Goal: Transaction & Acquisition: Purchase product/service

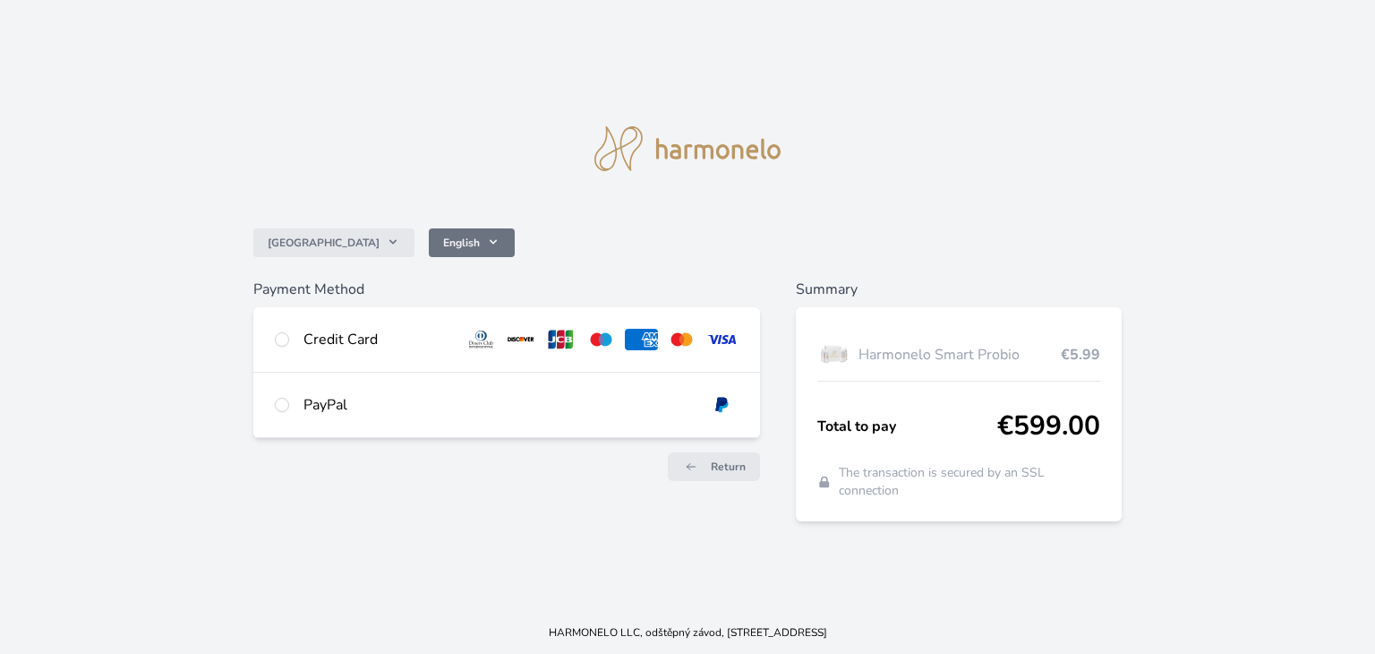
click at [486, 244] on icon at bounding box center [493, 242] width 14 height 14
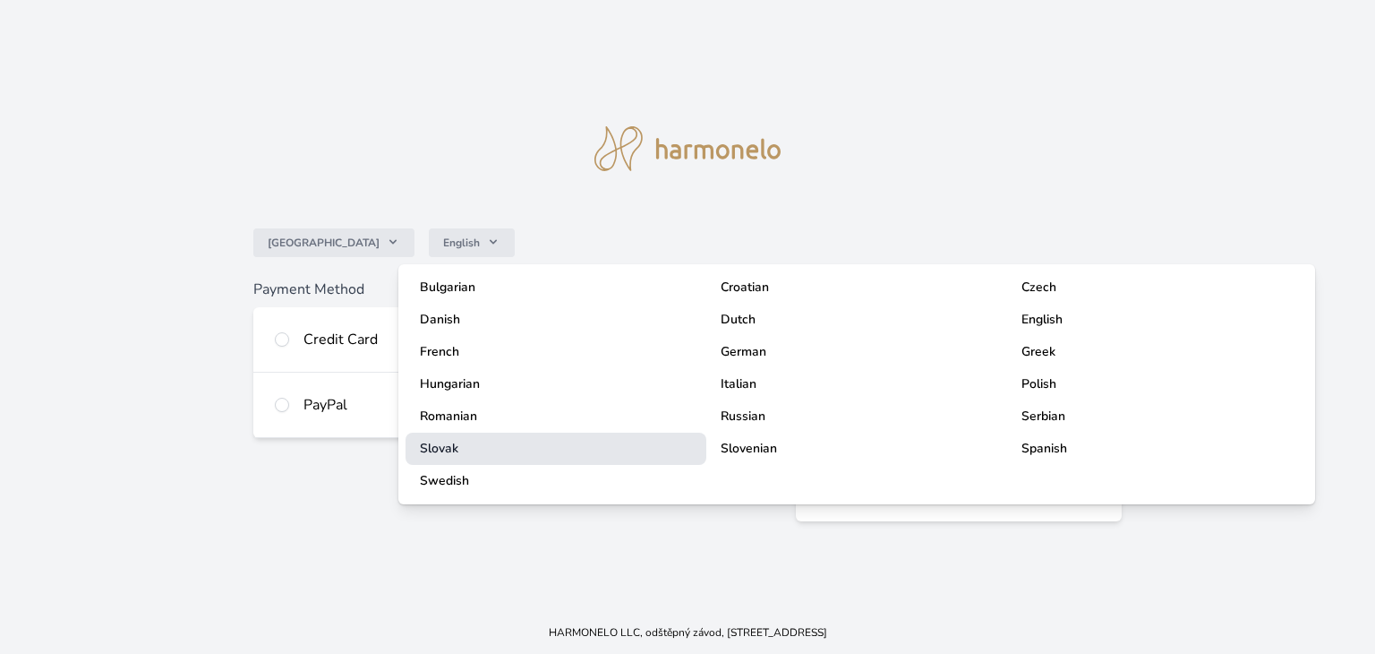
click at [455, 445] on span "Slovak" at bounding box center [439, 448] width 39 height 17
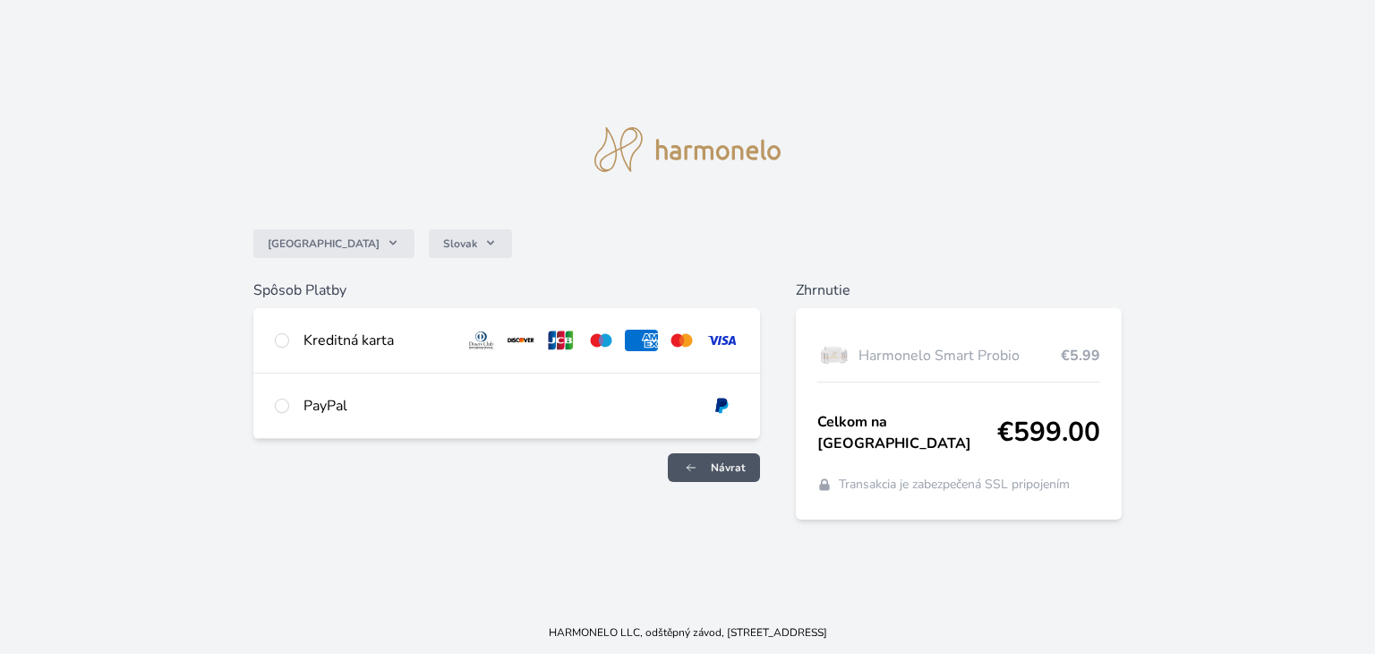
click at [699, 473] on icon at bounding box center [691, 467] width 18 height 11
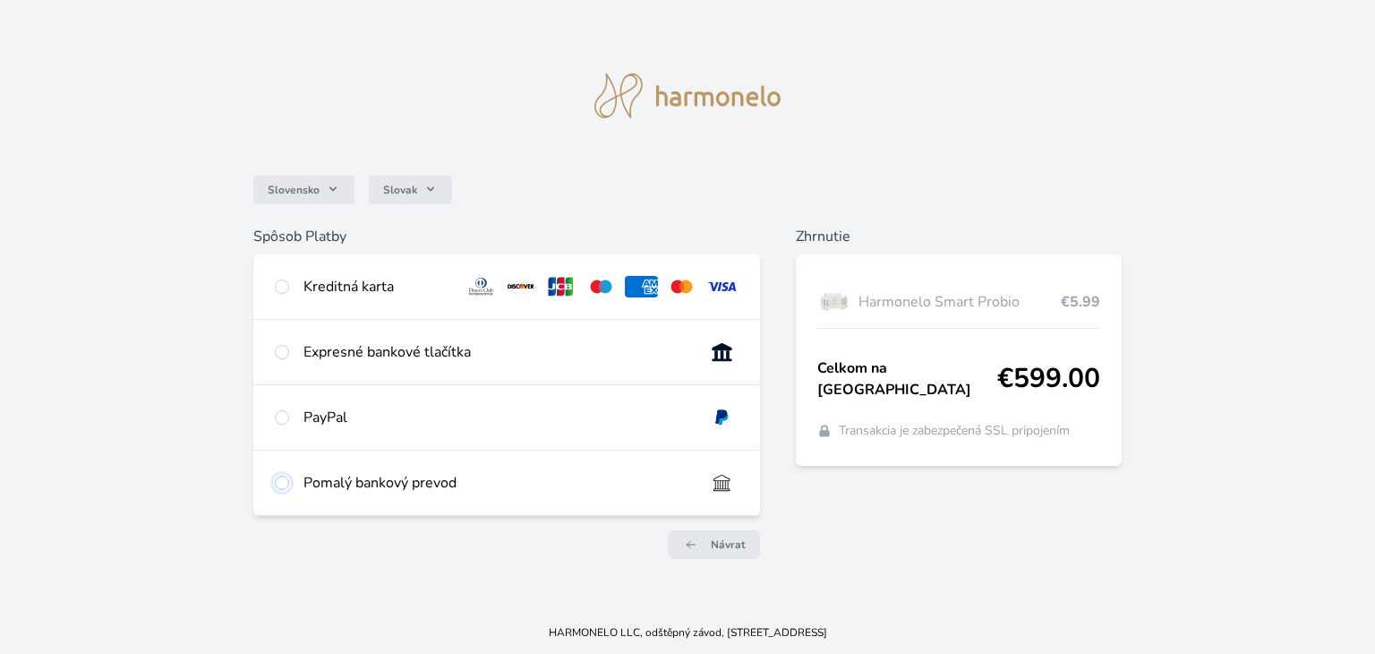
click at [279, 485] on input "radio" at bounding box center [282, 482] width 14 height 14
radio input "true"
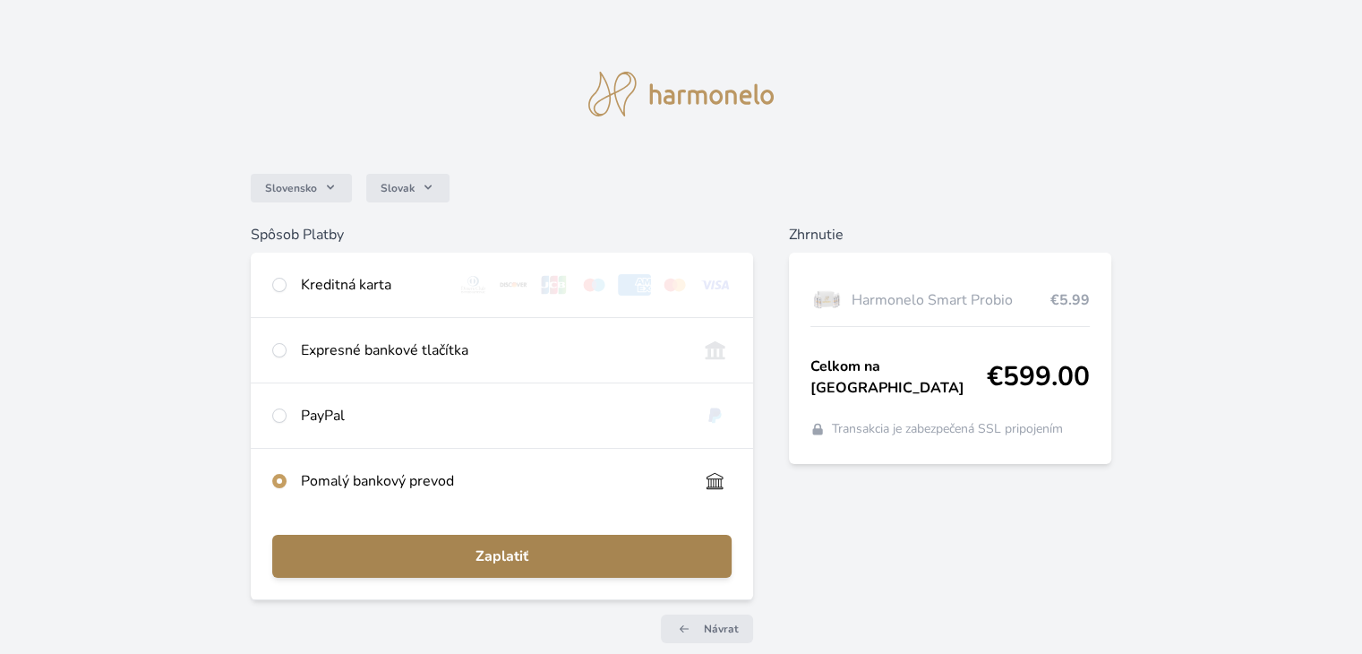
click at [364, 554] on span "Zaplatiť" at bounding box center [502, 555] width 430 height 21
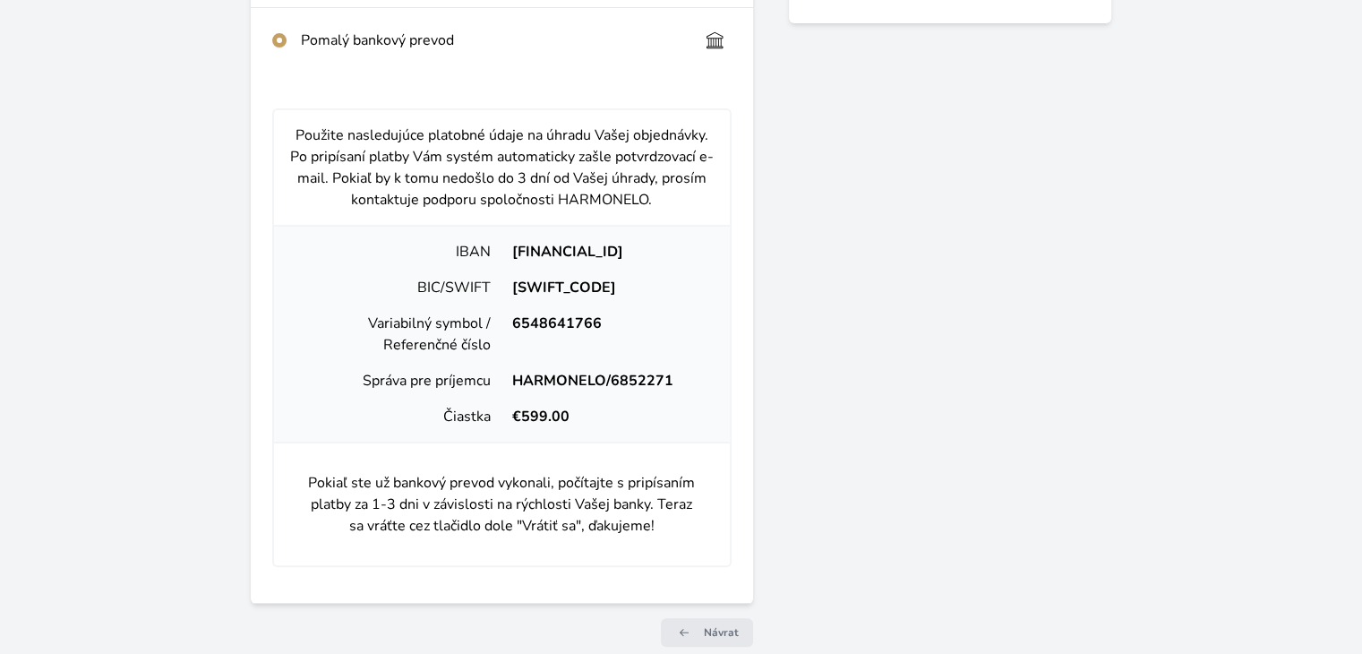
scroll to position [442, 0]
